Goal: Task Accomplishment & Management: Manage account settings

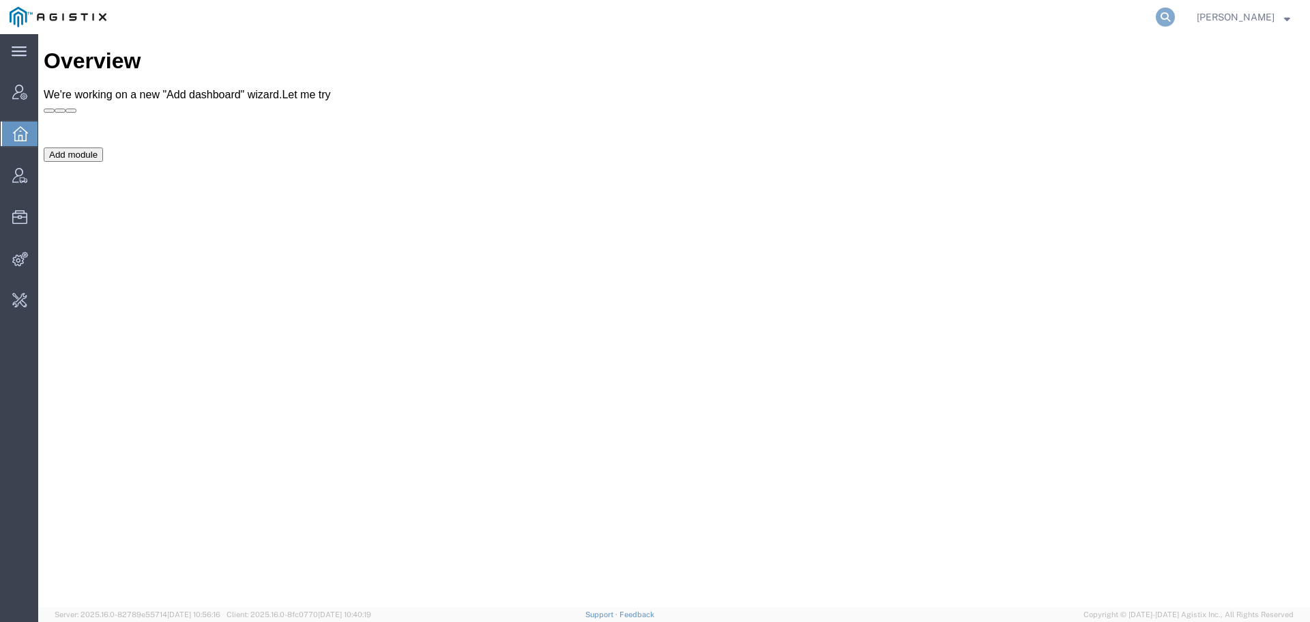
click at [1166, 15] on icon at bounding box center [1165, 17] width 19 height 19
type input "fedex express"
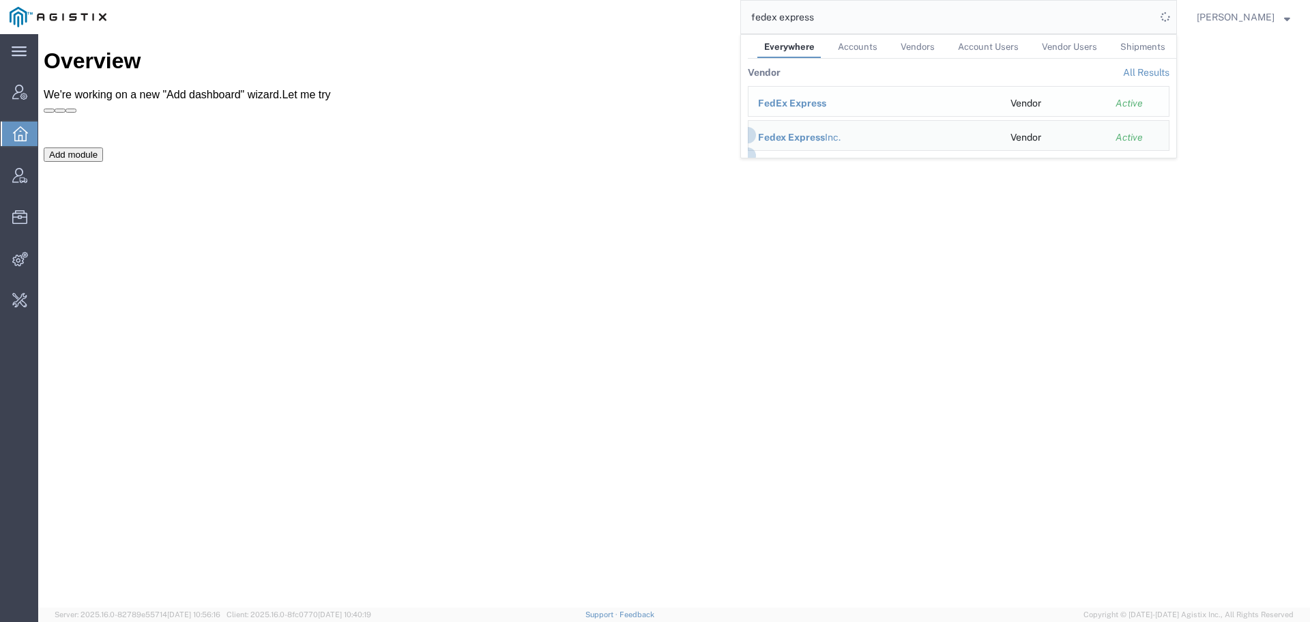
click at [816, 111] on td "FedEx Express" at bounding box center [874, 101] width 253 height 31
click at [801, 101] on span "FedEx Express" at bounding box center [792, 103] width 68 height 11
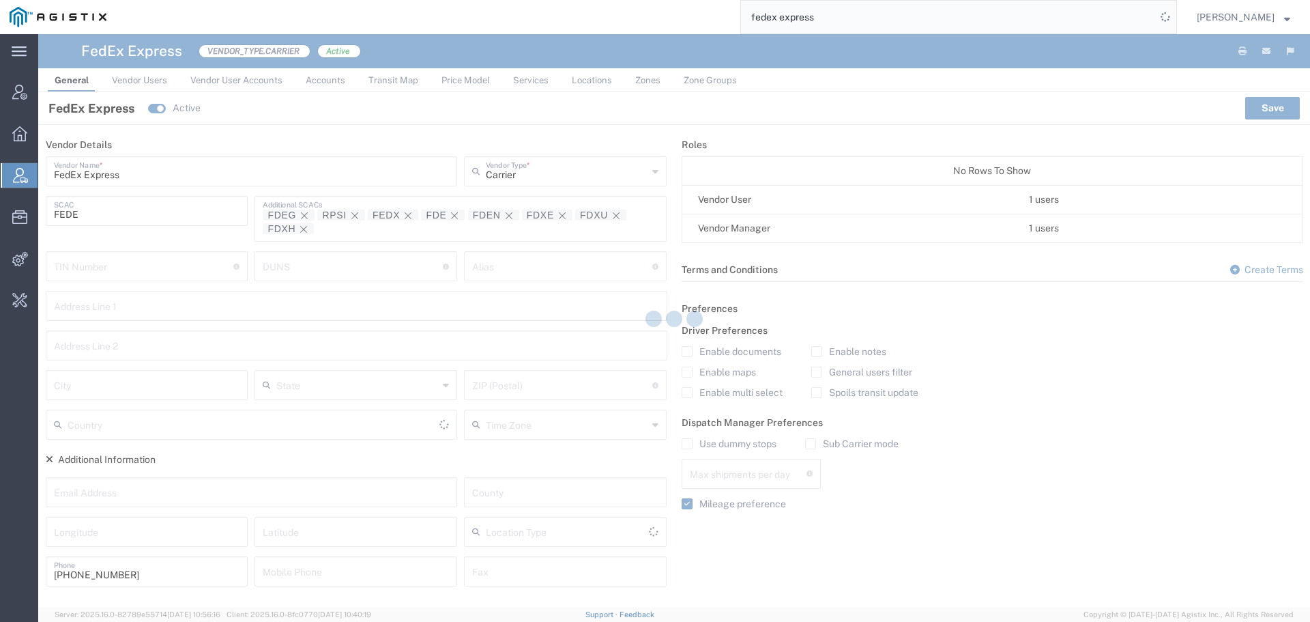
type input "United States"
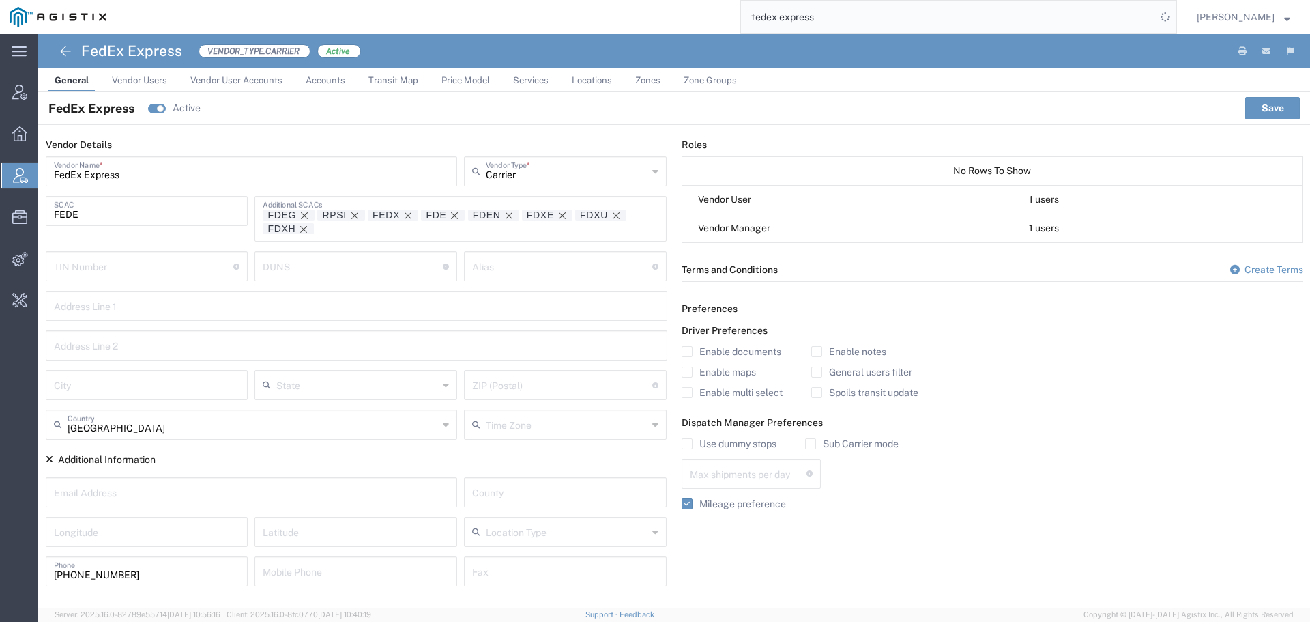
click at [531, 83] on span "Services" at bounding box center [530, 80] width 35 height 10
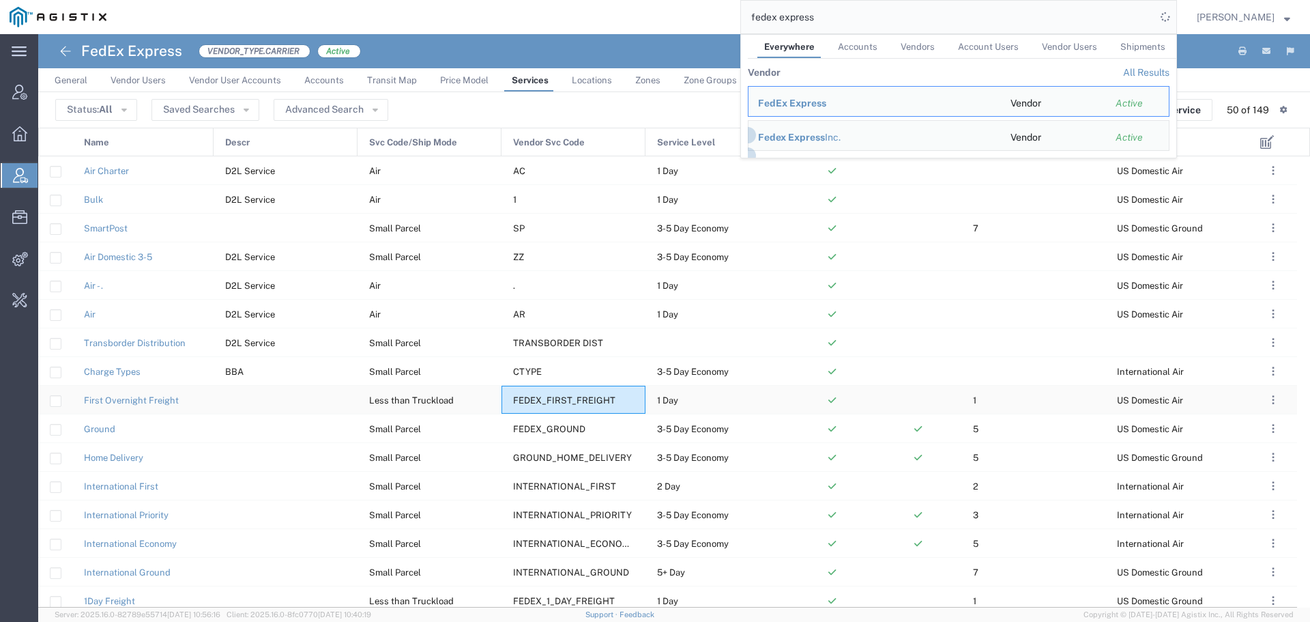
drag, startPoint x: 620, startPoint y: 401, endPoint x: 557, endPoint y: 399, distance: 63.5
click at [557, 399] on div "FEDEX_FIRST_FREIGHT" at bounding box center [574, 400] width 144 height 28
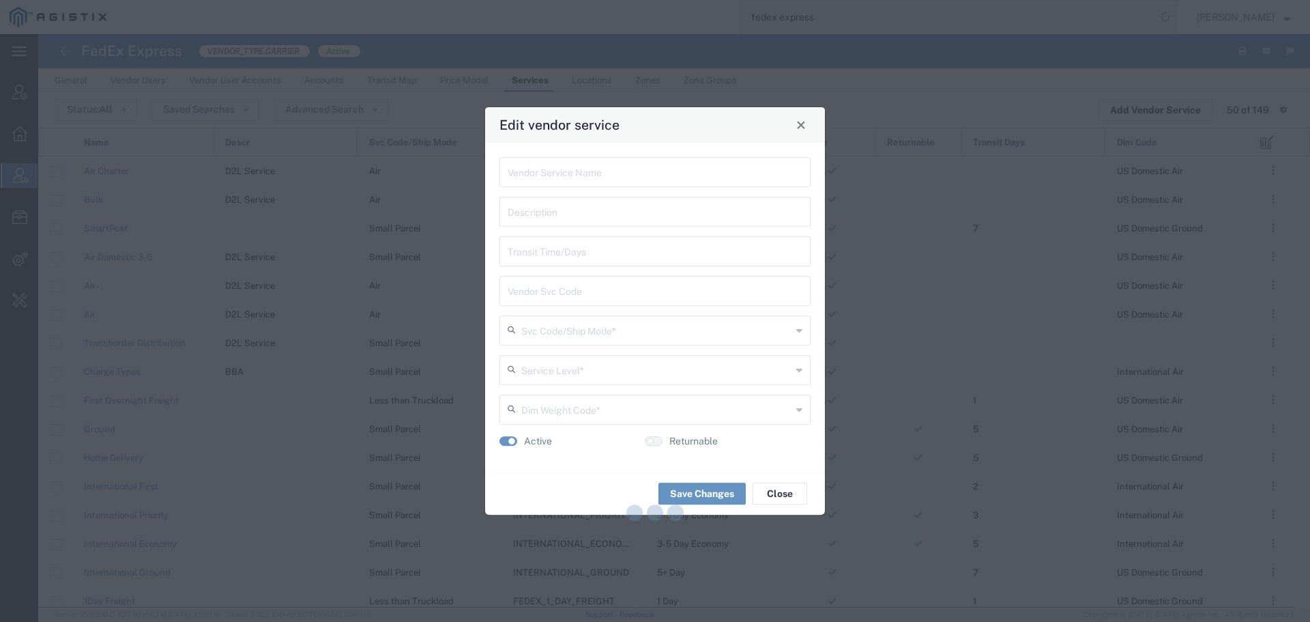
type input "First Overnight Freight"
type input "1"
type input "FEDEX_FIRST_FREIGHT"
type input "Less than Truckload"
type input "1 Day"
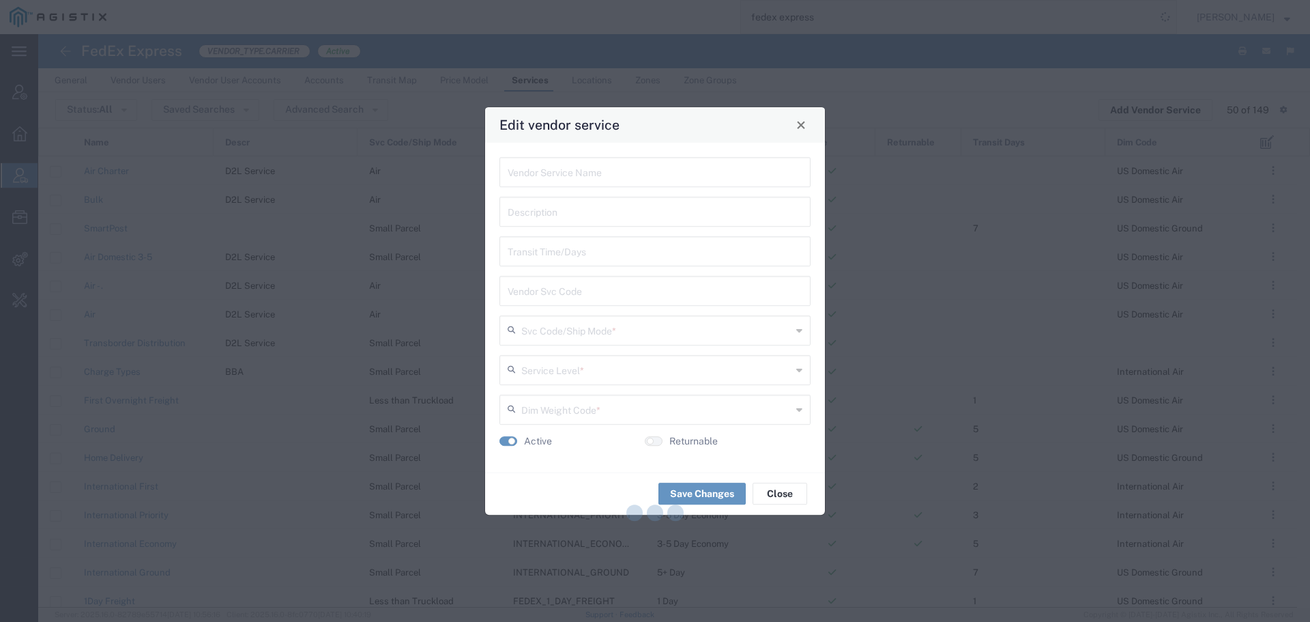
type input "US Domestic Air"
drag, startPoint x: 642, startPoint y: 177, endPoint x: 403, endPoint y: 137, distance: 241.4
click at [403, 137] on div "Edit vendor service First Overnight Freight Vendor Service Name Description 1 T…" at bounding box center [655, 311] width 1310 height 622
drag, startPoint x: 640, startPoint y: 298, endPoint x: 444, endPoint y: 289, distance: 196.8
click at [444, 289] on div "Edit vendor service First Overnight Freight Vendor Service Name Description 1 T…" at bounding box center [655, 311] width 1310 height 622
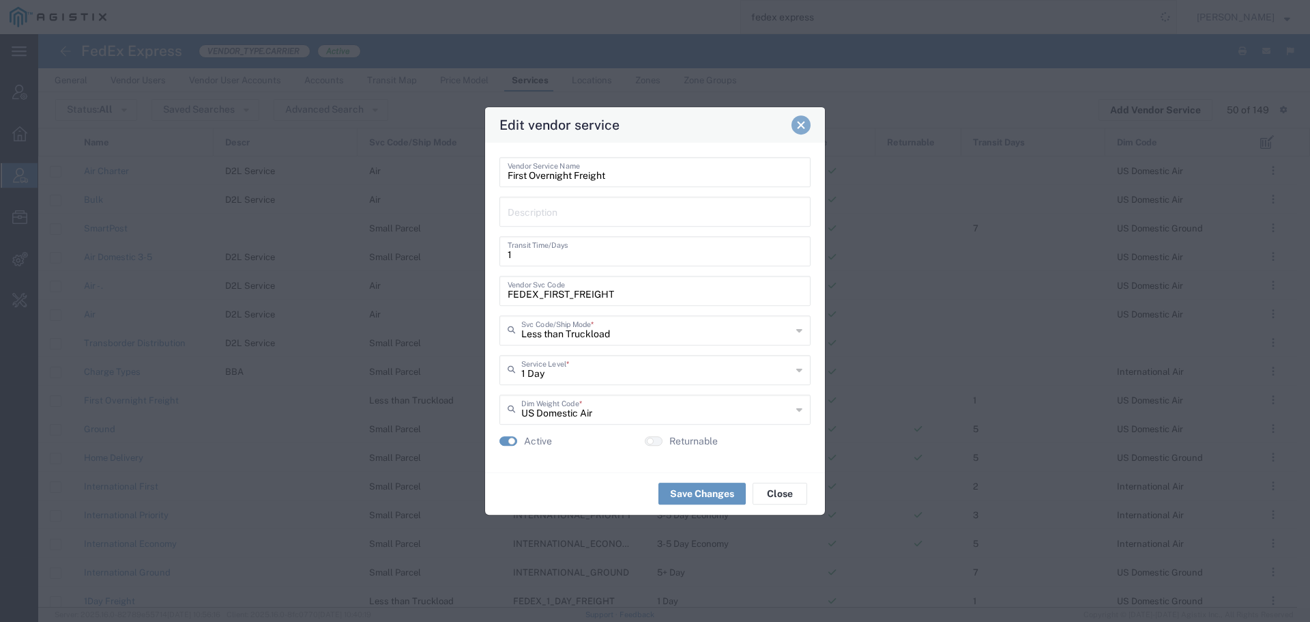
click at [802, 125] on span "Close" at bounding box center [801, 125] width 10 height 10
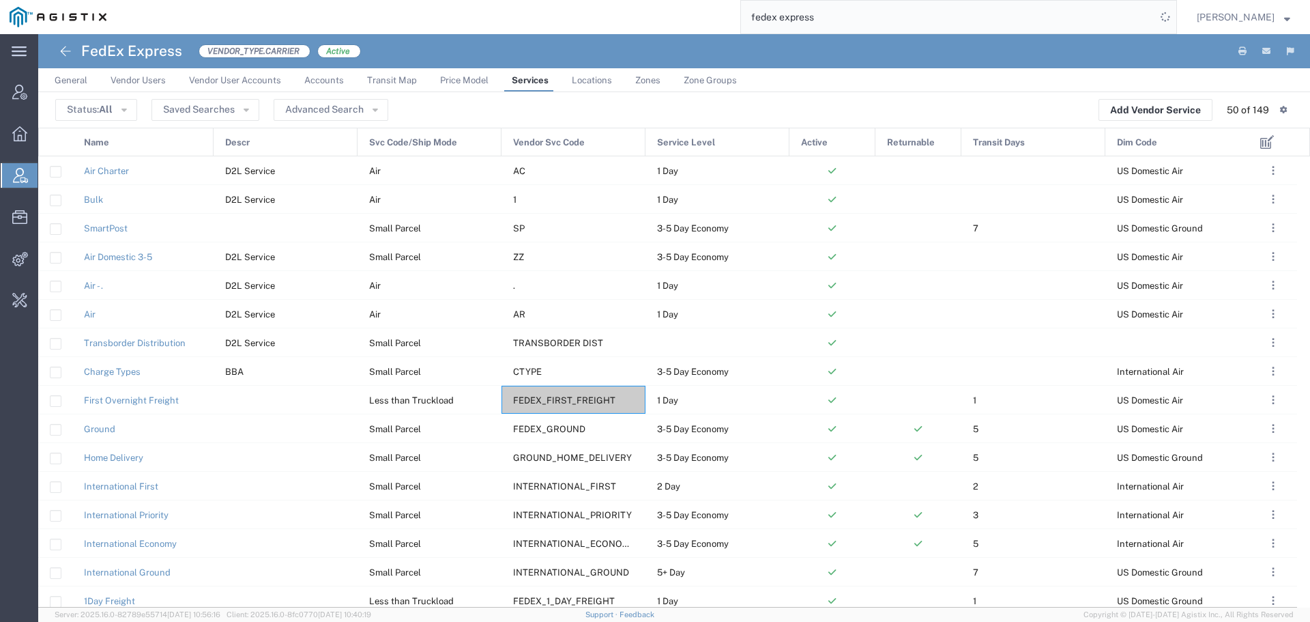
click at [149, 136] on div "Name" at bounding box center [143, 142] width 141 height 29
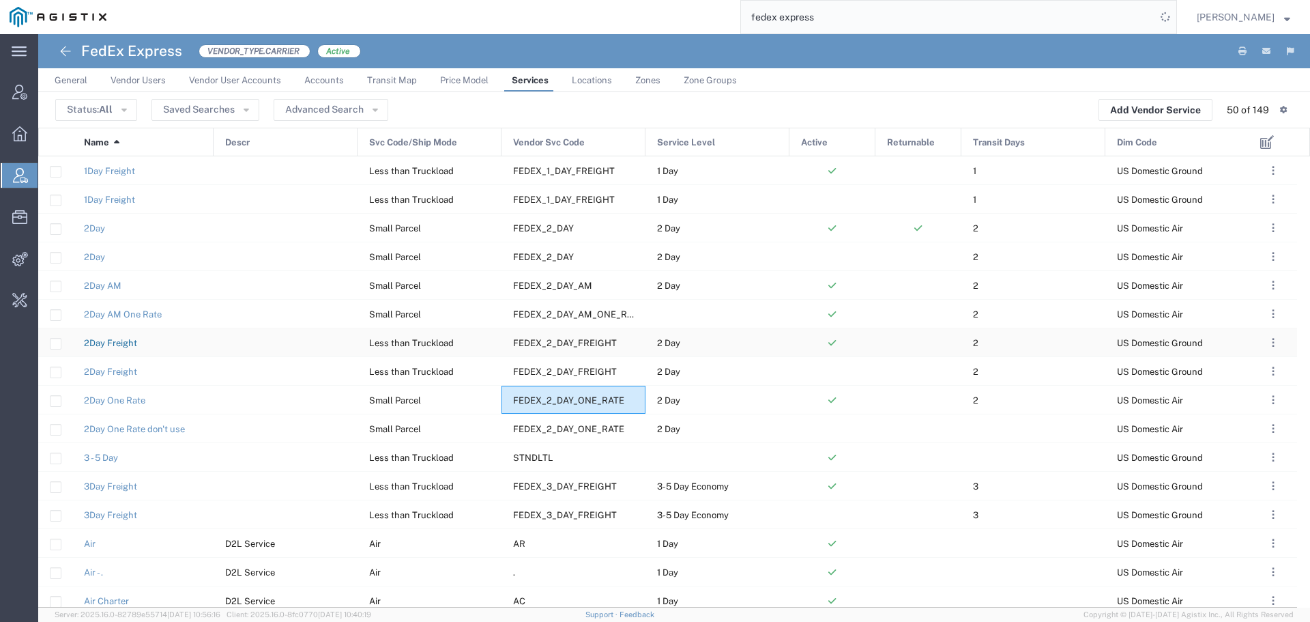
click at [123, 341] on link "2Day Freight" at bounding box center [110, 343] width 53 height 10
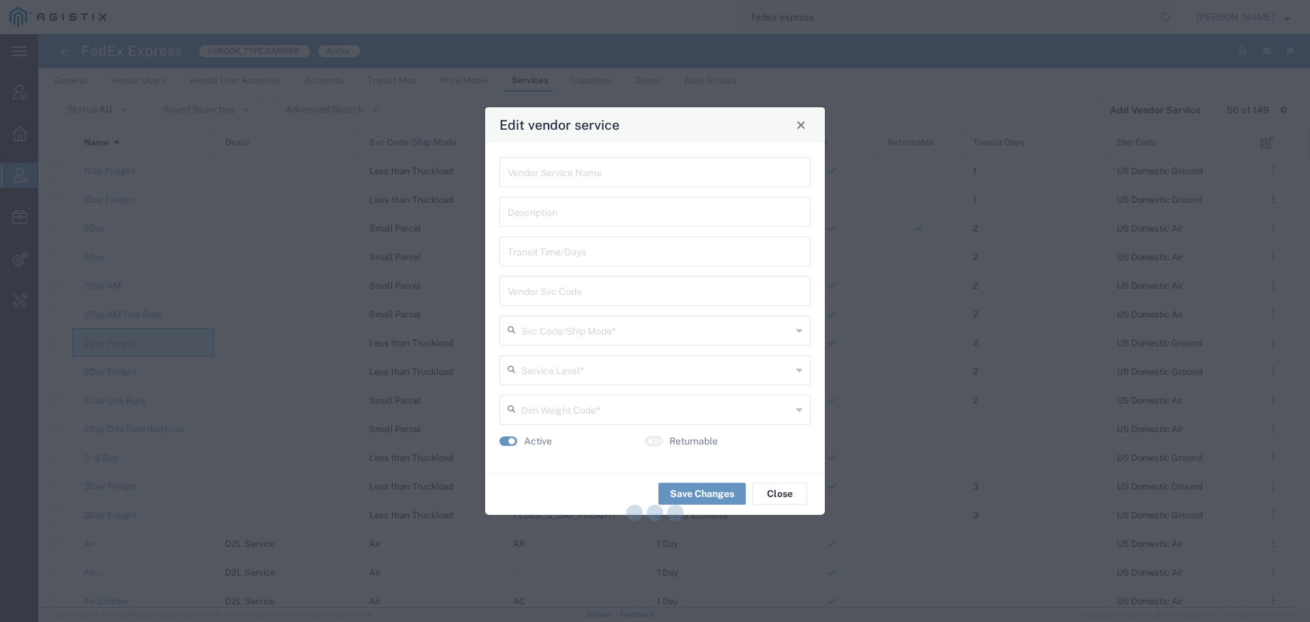
type input "2Day Freight"
type input "2"
type input "FEDEX_2_DAY_FREIGHT"
type input "Less than Truckload"
type input "2 Day"
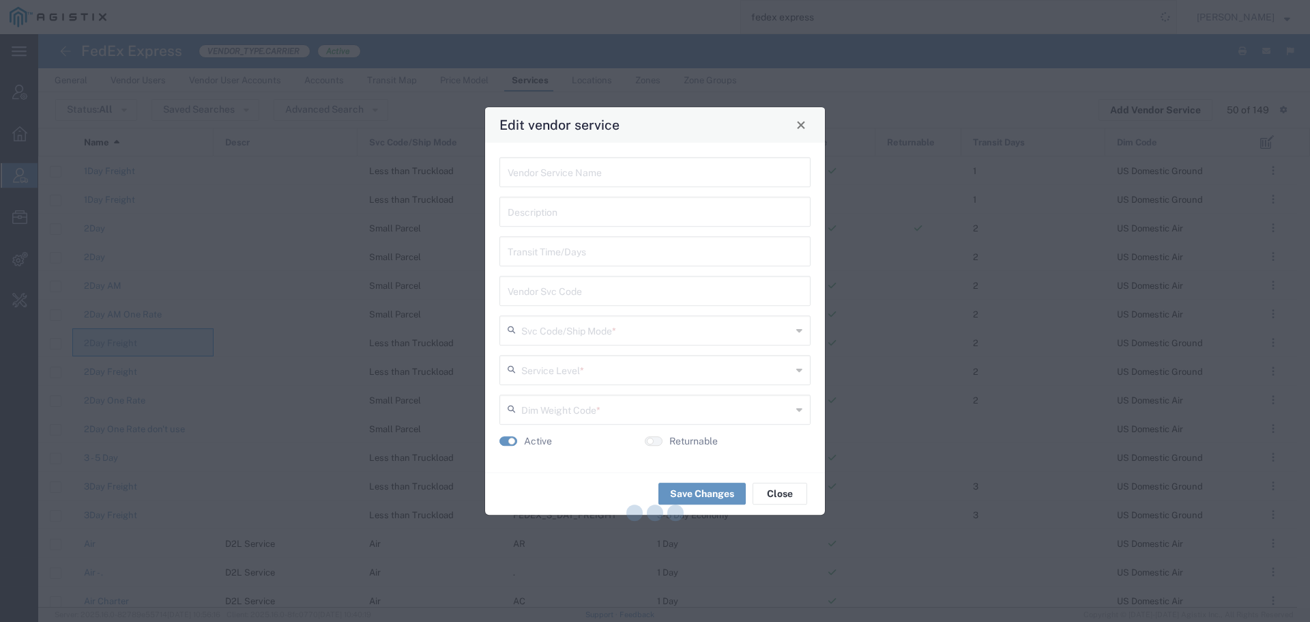
type input "US Domestic Ground"
drag, startPoint x: 585, startPoint y: 180, endPoint x: 432, endPoint y: 167, distance: 153.4
click at [432, 167] on div "Edit vendor service 2Day Freight Vendor Service Name Description 2 Transit Time…" at bounding box center [655, 311] width 1310 height 622
type input "2Day Freight"
drag, startPoint x: 635, startPoint y: 294, endPoint x: 449, endPoint y: 291, distance: 185.7
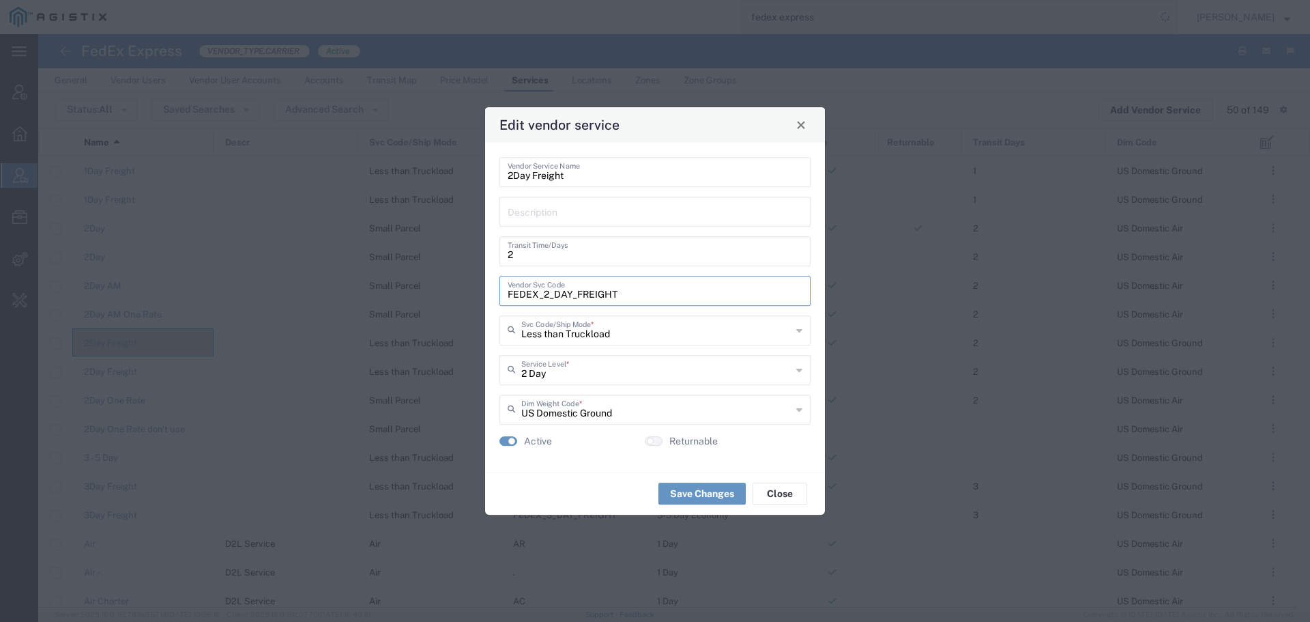
click at [449, 291] on div "Edit vendor service 2Day Freight Vendor Service Name Description 2 Transit Time…" at bounding box center [655, 311] width 1310 height 622
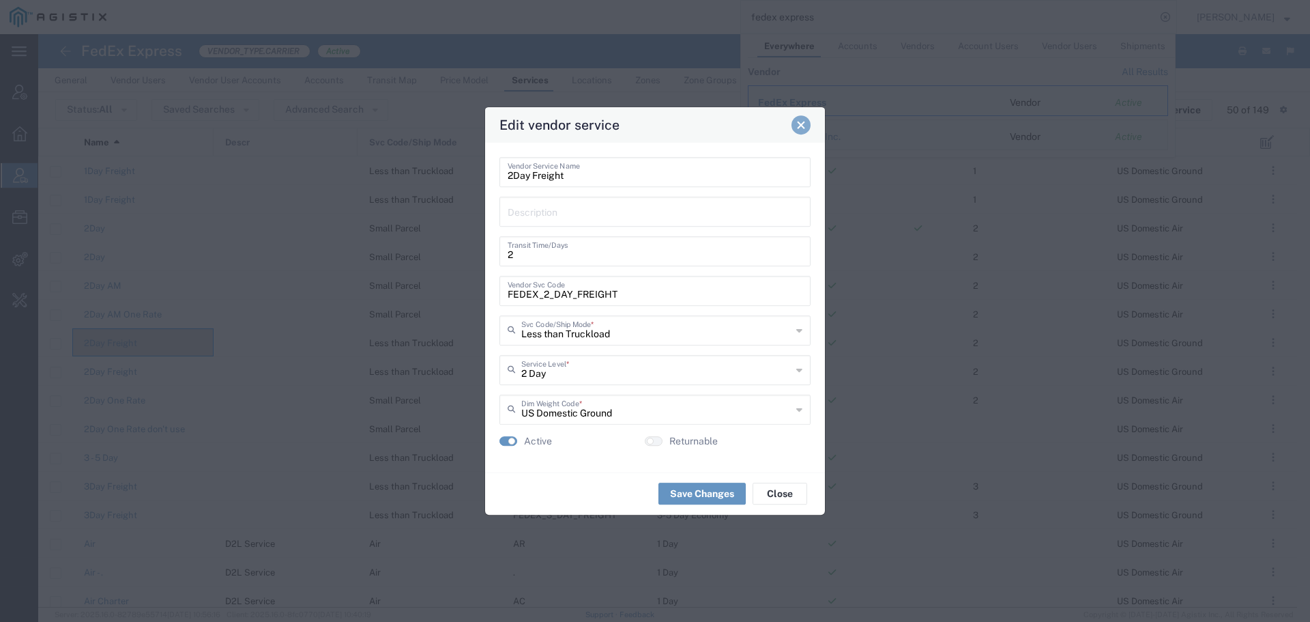
click at [801, 121] on span "Close" at bounding box center [801, 125] width 10 height 10
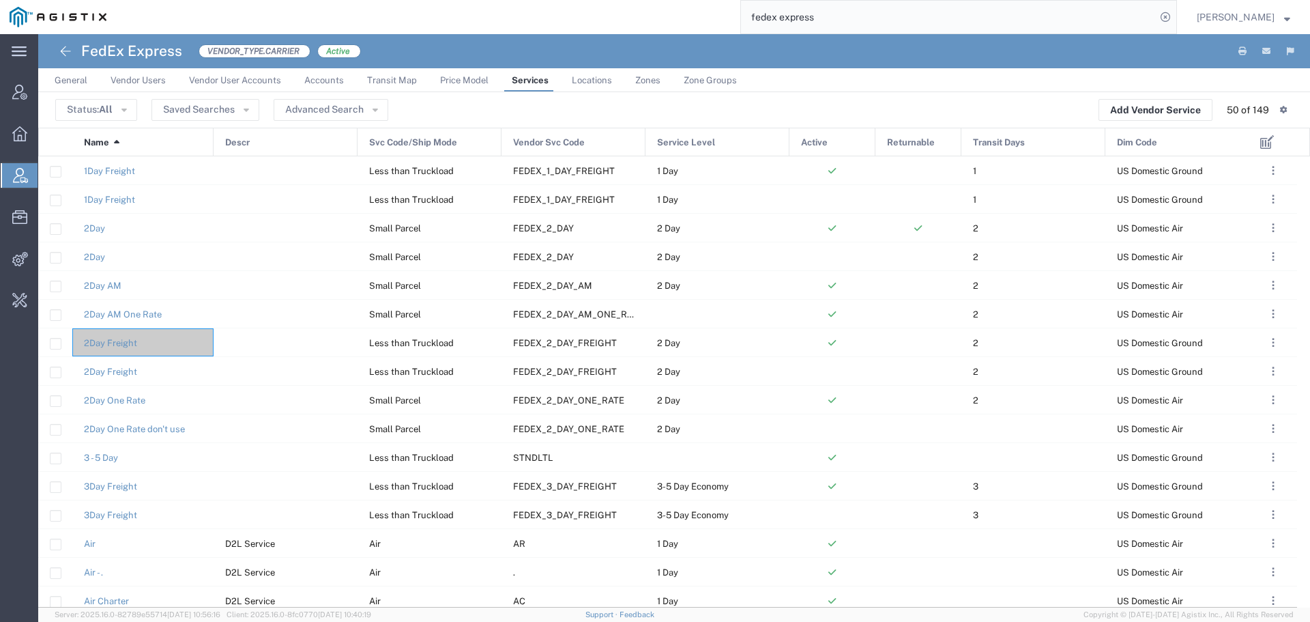
click at [1279, 20] on span "Abbie Wilkiemeyer" at bounding box center [1243, 17] width 93 height 15
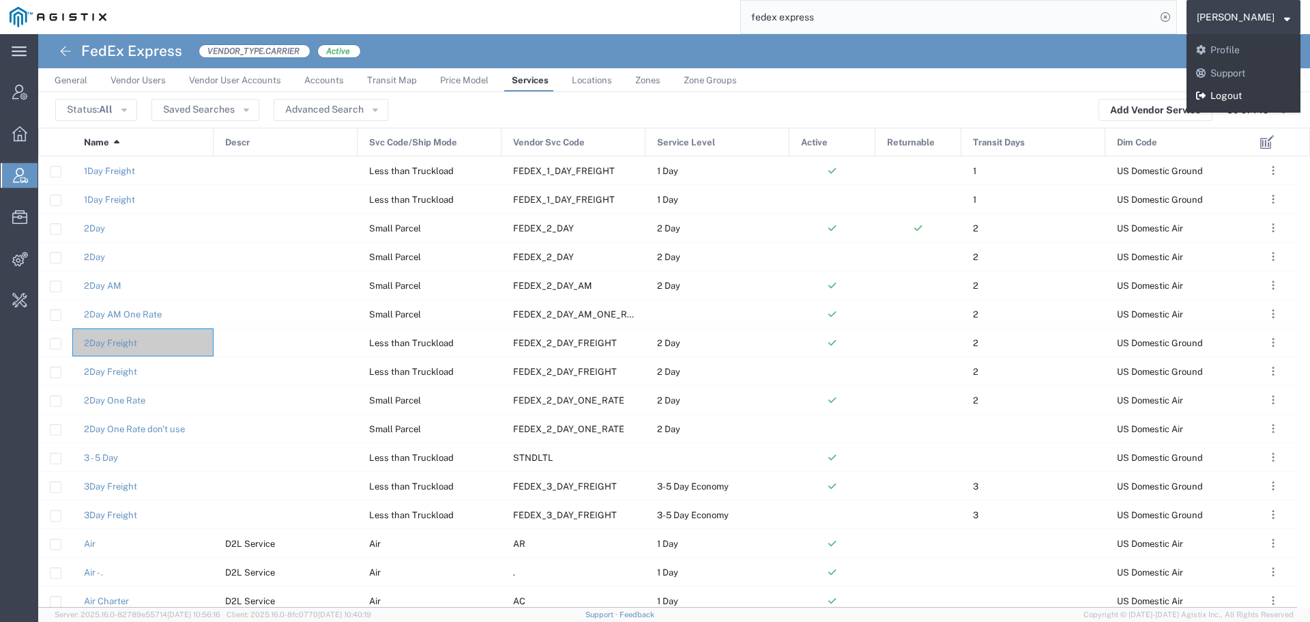
click at [1228, 100] on link "Logout" at bounding box center [1244, 96] width 114 height 23
